Goal: Task Accomplishment & Management: Manage account settings

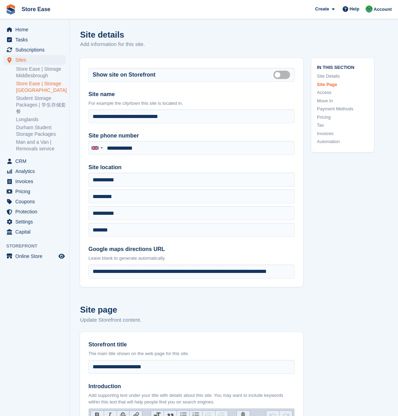
scroll to position [1811, 0]
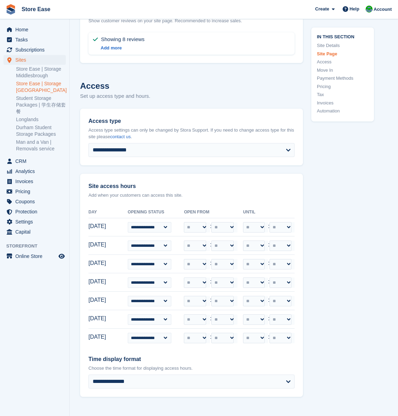
click at [274, 1] on span "Store Ease Create Subscription Invoice Contact Deal Discount Page Help Chat Sup…" at bounding box center [199, 9] width 398 height 19
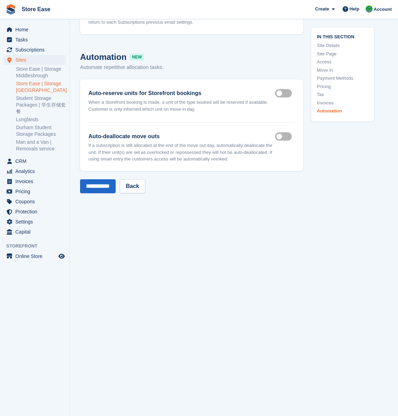
scroll to position [3202, 0]
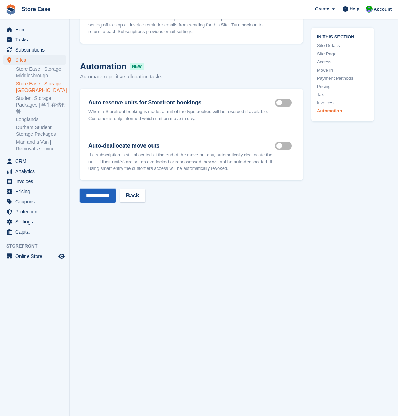
click at [110, 194] on input "**********" at bounding box center [98, 196] width 36 height 14
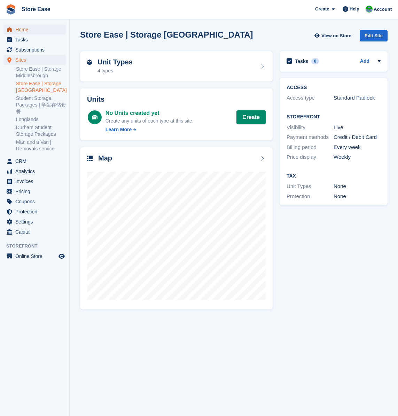
click at [24, 31] on span "Home" at bounding box center [36, 30] width 42 height 10
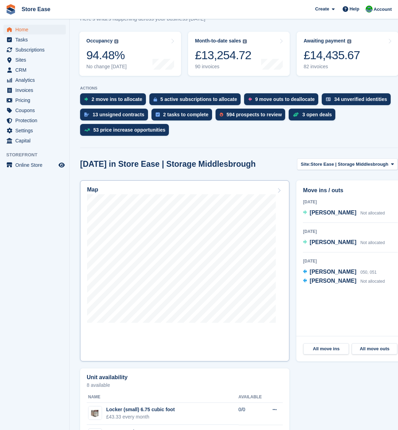
scroll to position [104, 0]
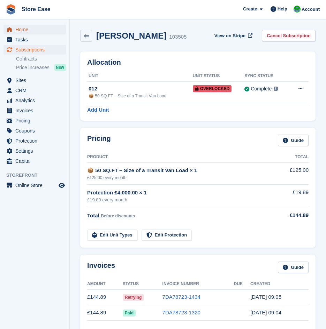
click at [24, 32] on span "Home" at bounding box center [36, 30] width 42 height 10
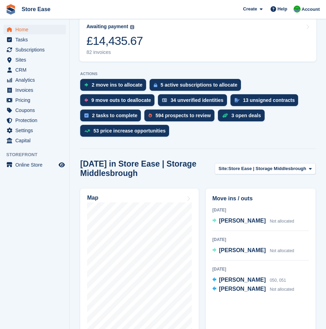
scroll to position [174, 0]
